Goal: Navigation & Orientation: Find specific page/section

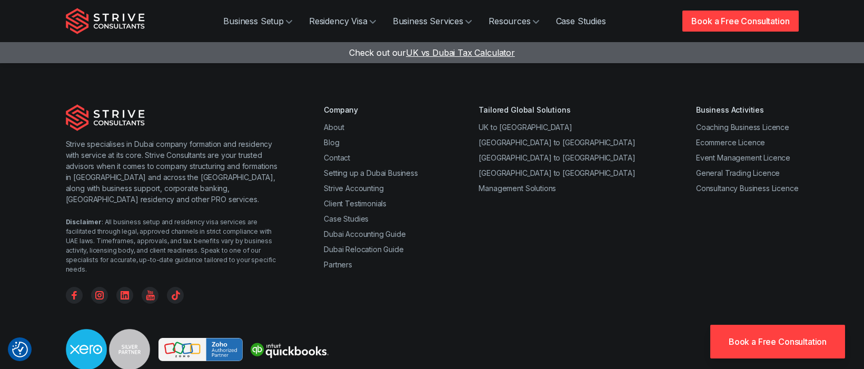
scroll to position [4151, 0]
click at [337, 261] on link "Partners" at bounding box center [338, 265] width 28 height 9
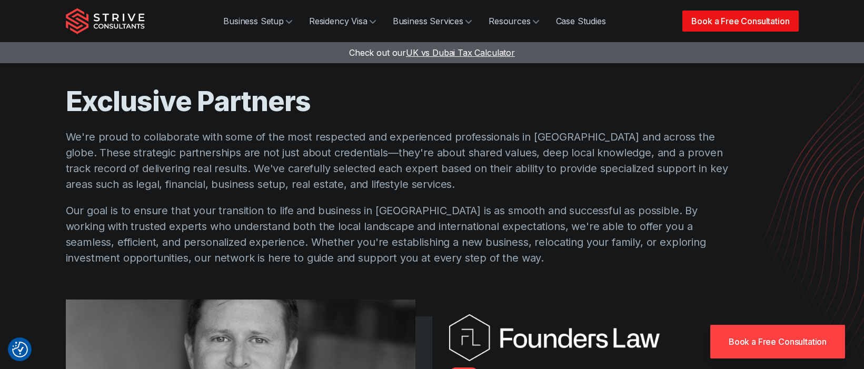
click at [733, 21] on link "Book a Free Consultation" at bounding box center [741, 21] width 116 height 21
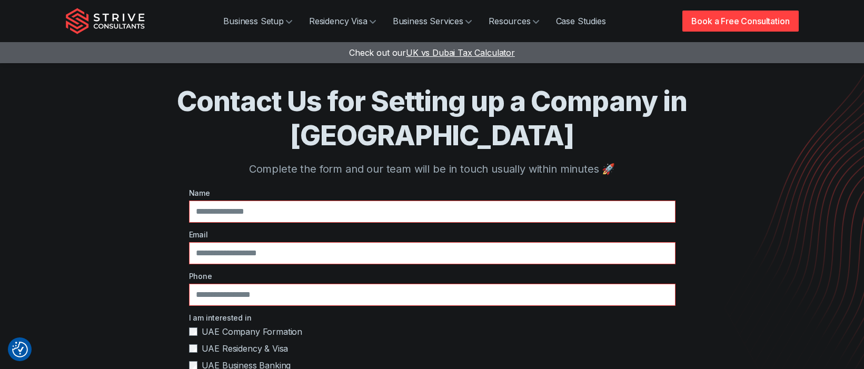
click at [140, 16] on img "Strive Consultants" at bounding box center [105, 21] width 79 height 26
